Goal: Task Accomplishment & Management: Manage account settings

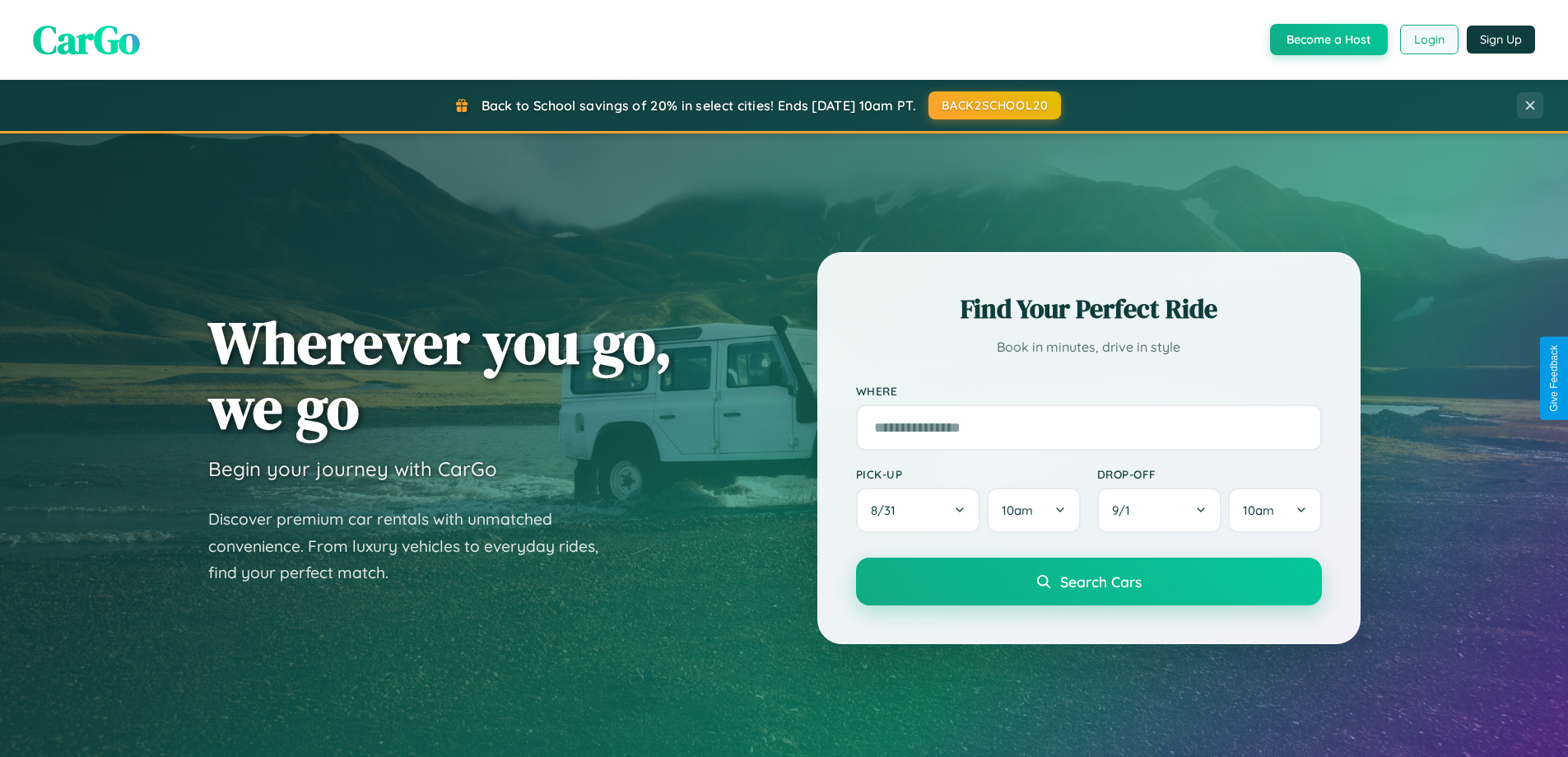
click at [1429, 39] on button "Login" at bounding box center [1429, 39] width 58 height 30
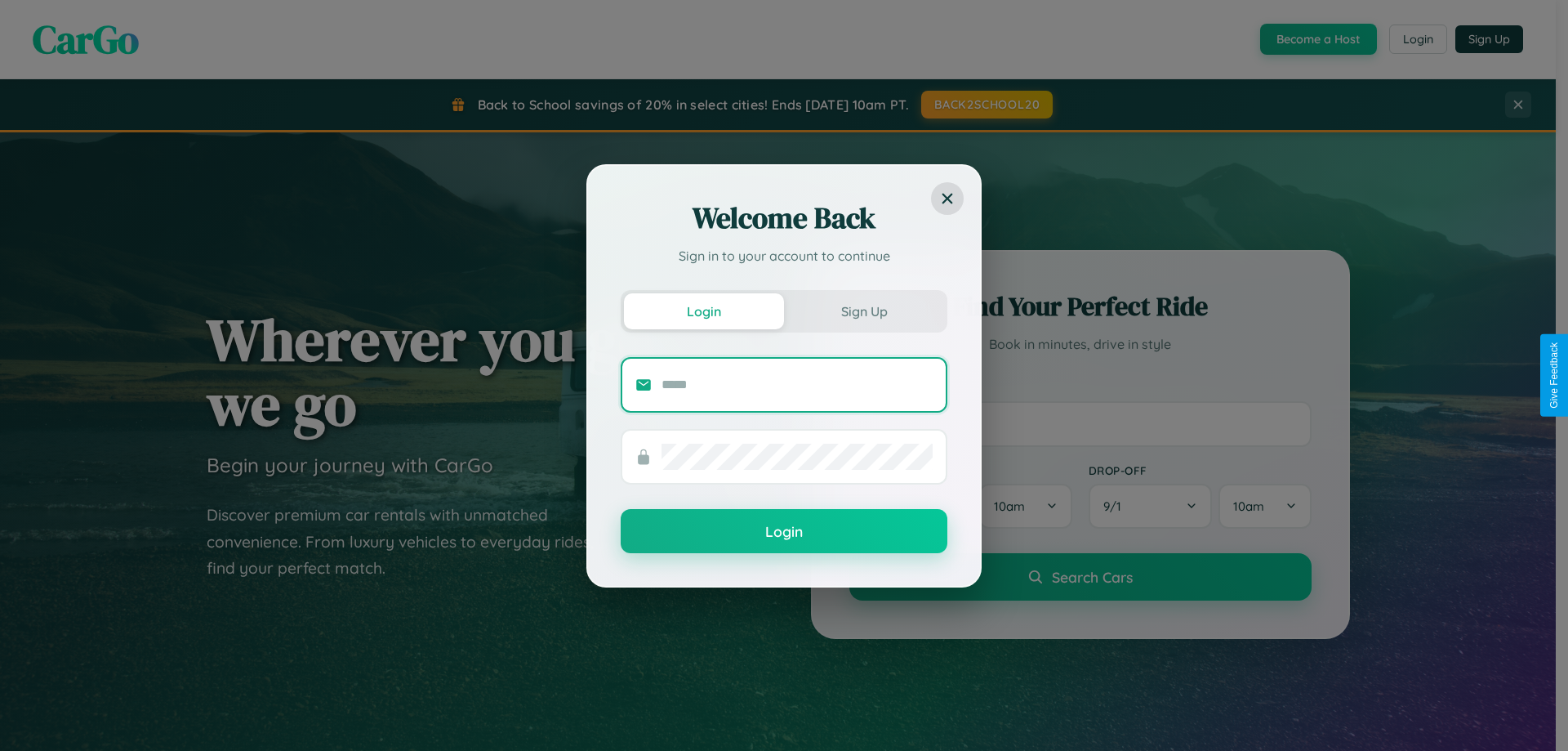
click at [797, 384] on input "text" at bounding box center [797, 384] width 271 height 26
type input "**********"
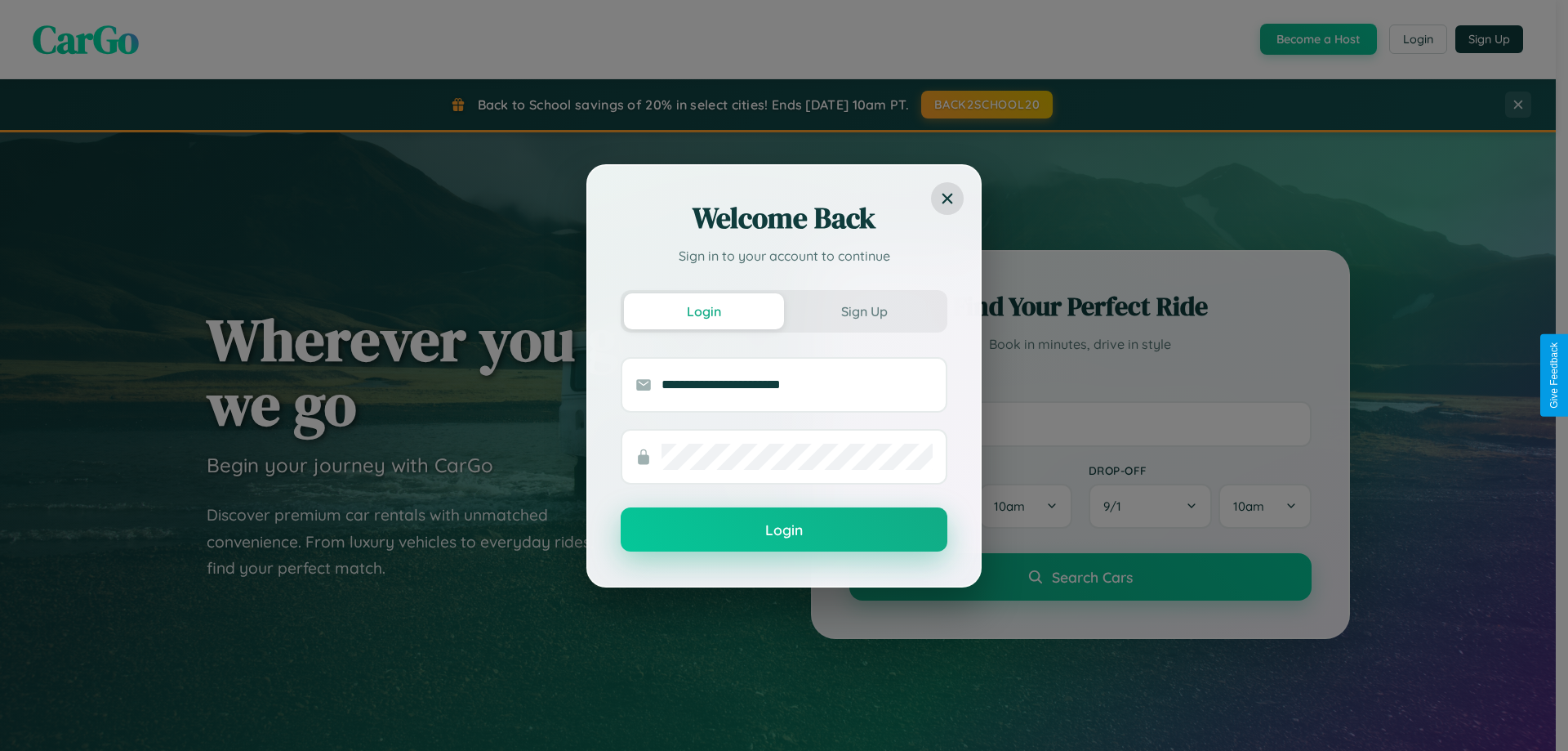
click at [784, 530] on button "Login" at bounding box center [784, 530] width 326 height 44
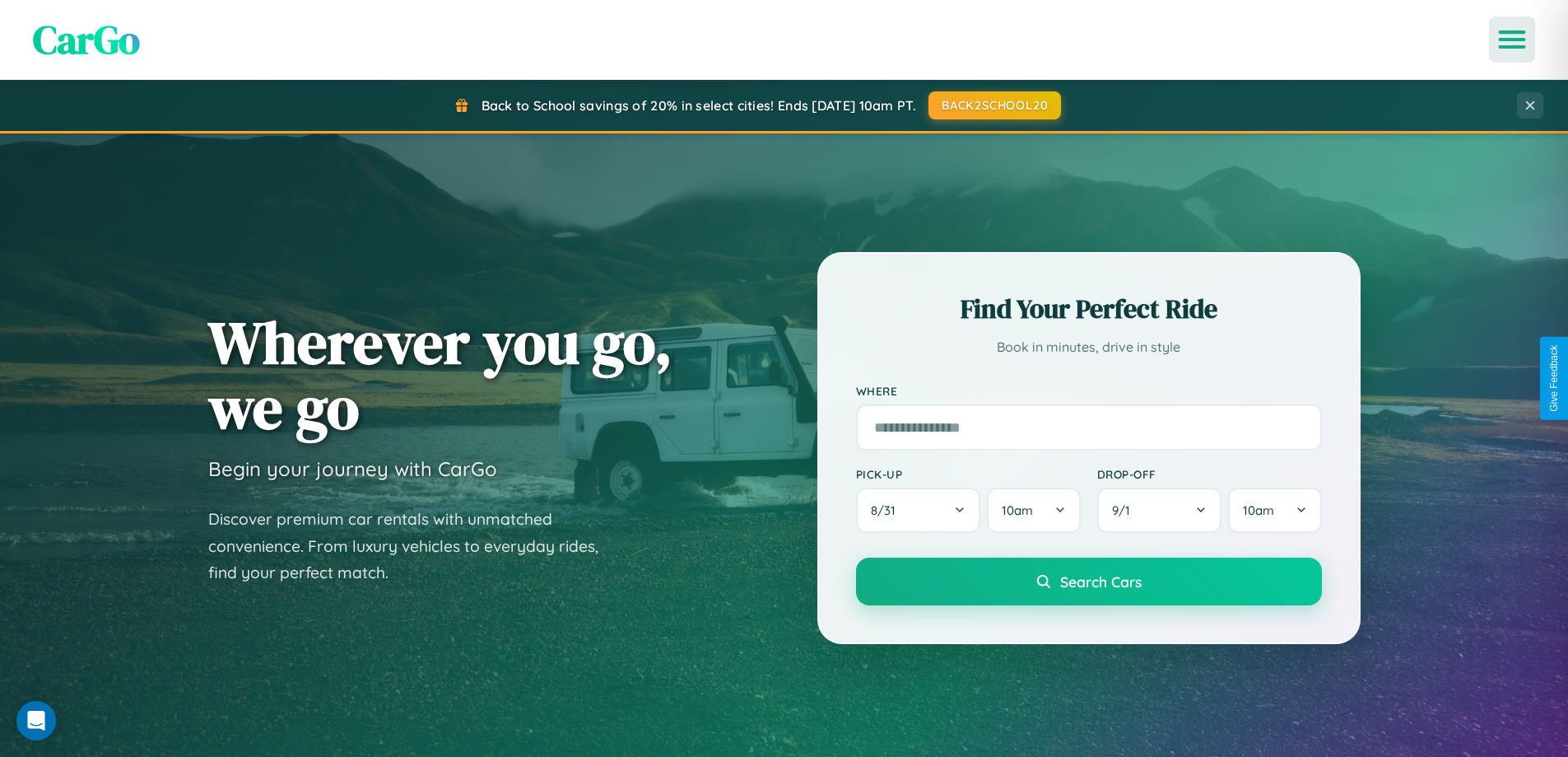
click at [1512, 39] on icon "Open menu" at bounding box center [1512, 39] width 24 height 15
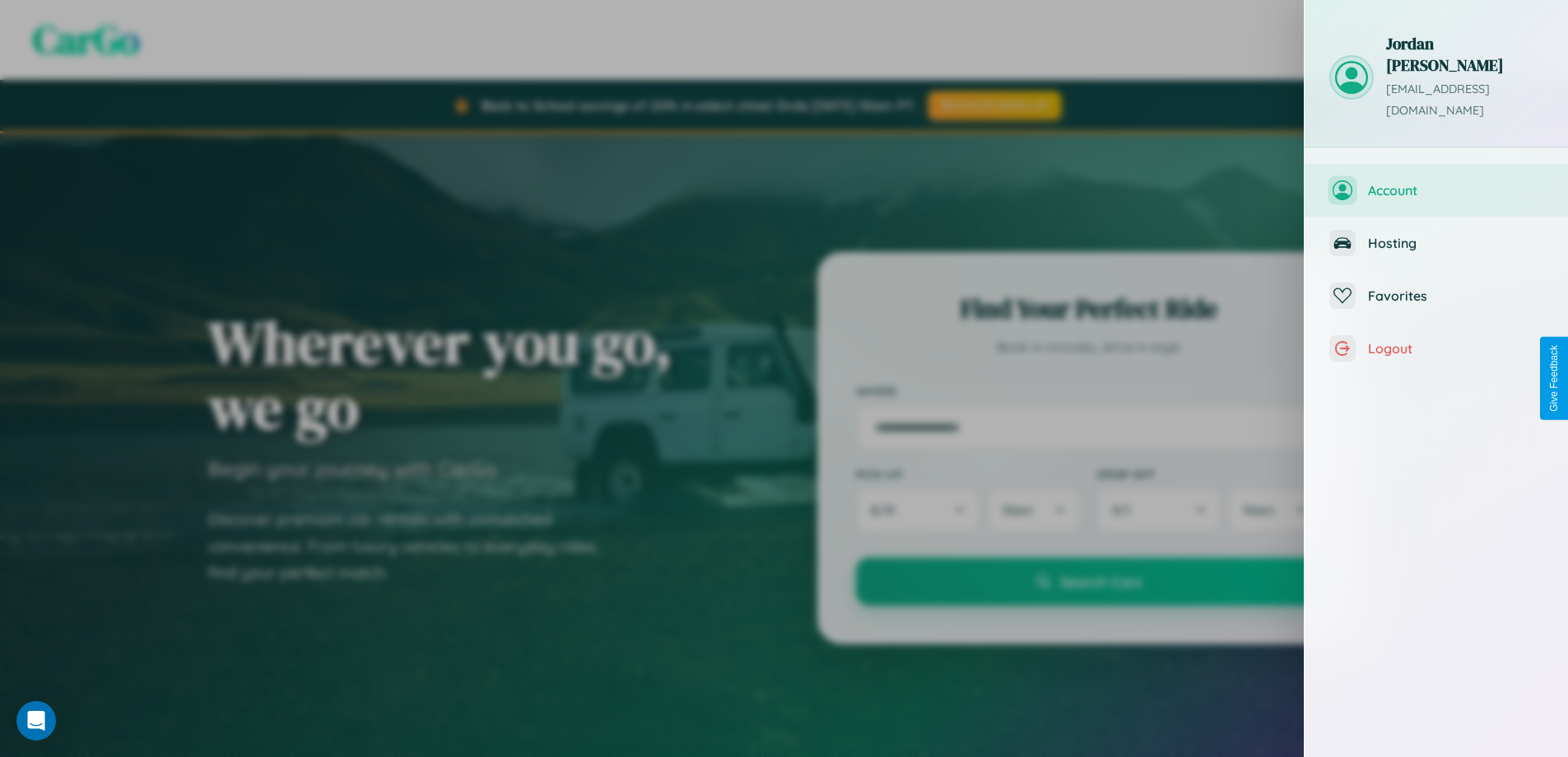
click at [1436, 182] on span "Account" at bounding box center [1455, 190] width 175 height 16
